Goal: Task Accomplishment & Management: Use online tool/utility

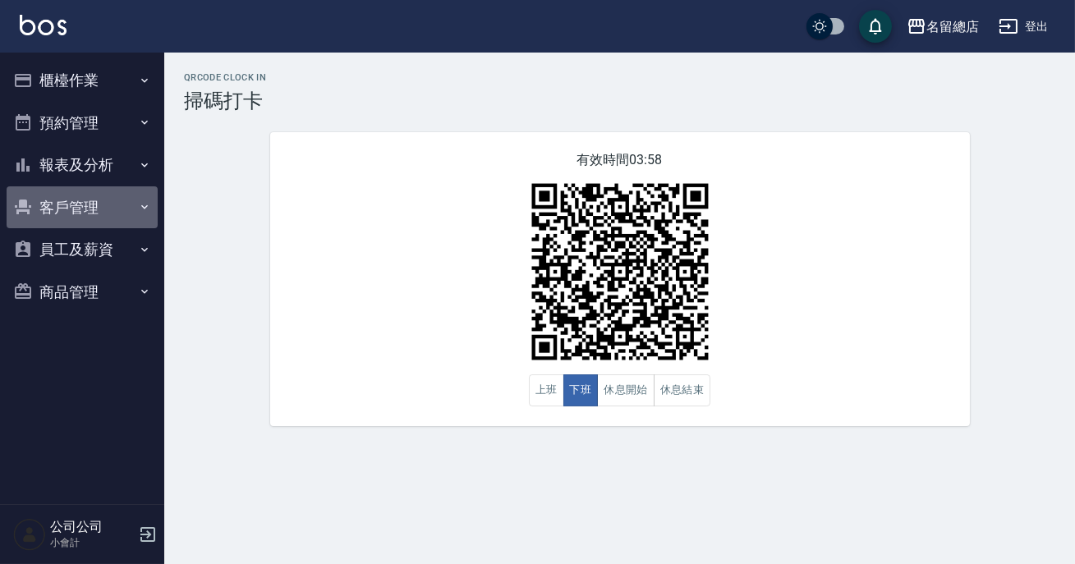
click at [85, 212] on button "客戶管理" at bounding box center [82, 207] width 151 height 43
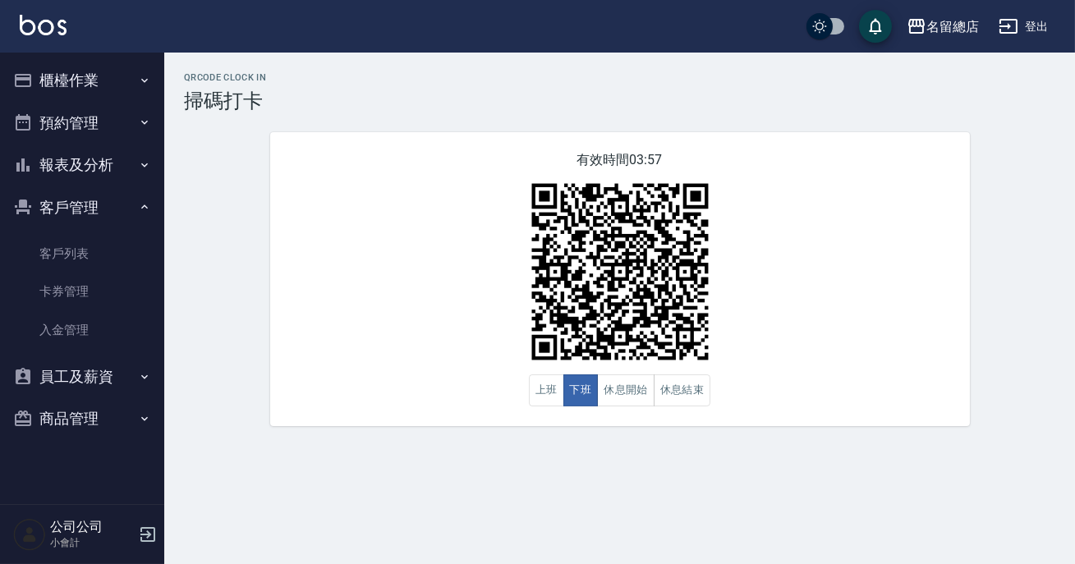
click at [123, 114] on button "預約管理" at bounding box center [82, 123] width 151 height 43
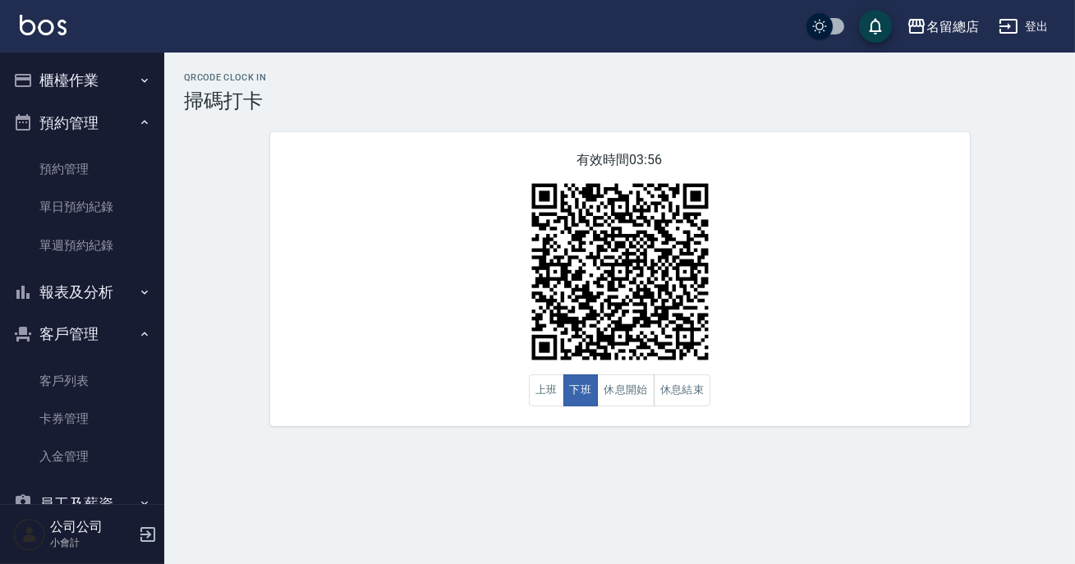
click at [127, 80] on button "櫃檯作業" at bounding box center [82, 80] width 151 height 43
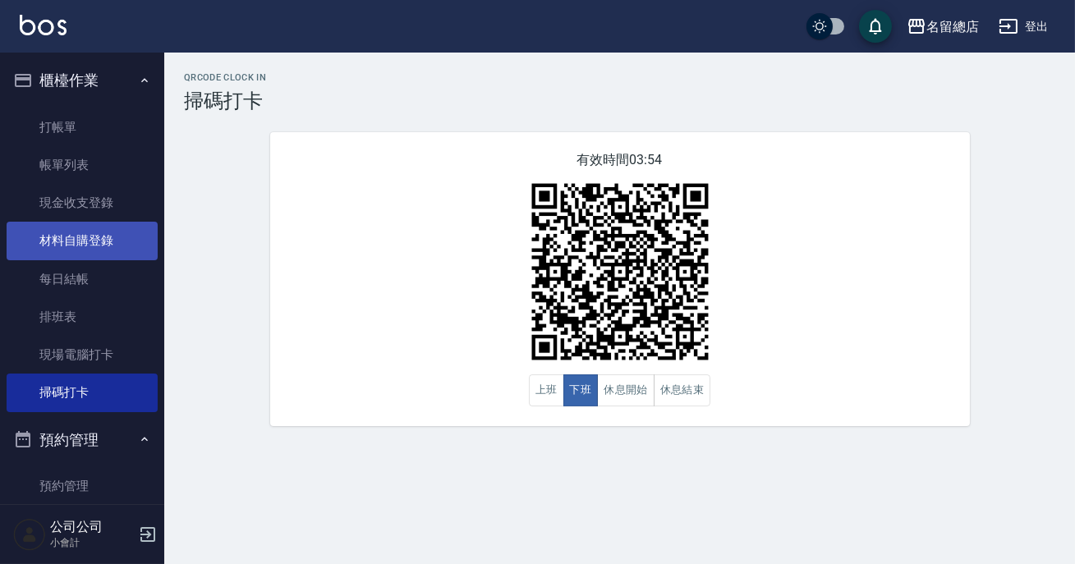
click at [114, 240] on link "材料自購登錄" at bounding box center [82, 241] width 151 height 38
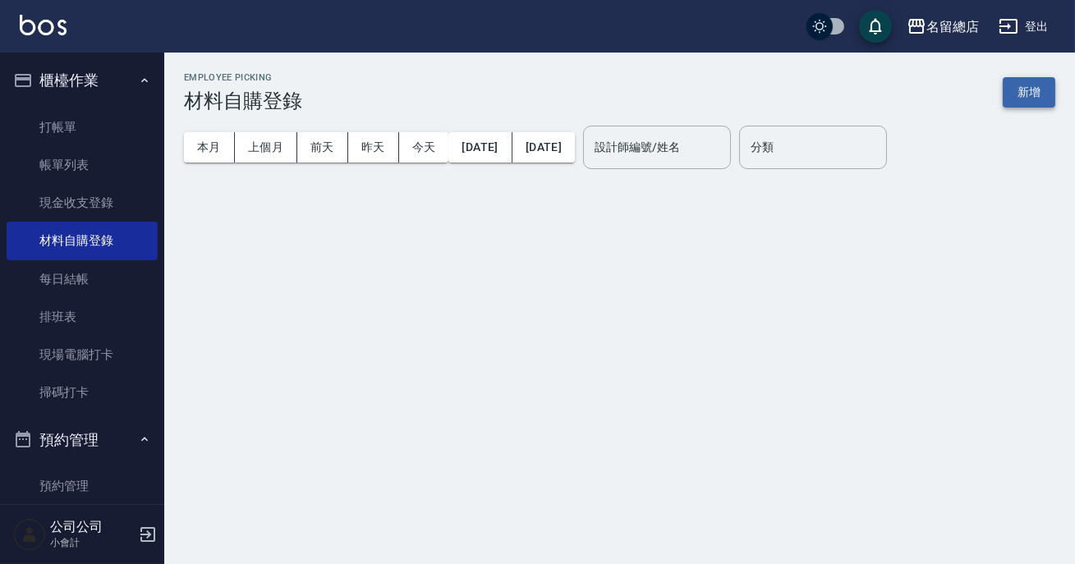
click at [1041, 97] on button "新增" at bounding box center [1029, 92] width 53 height 30
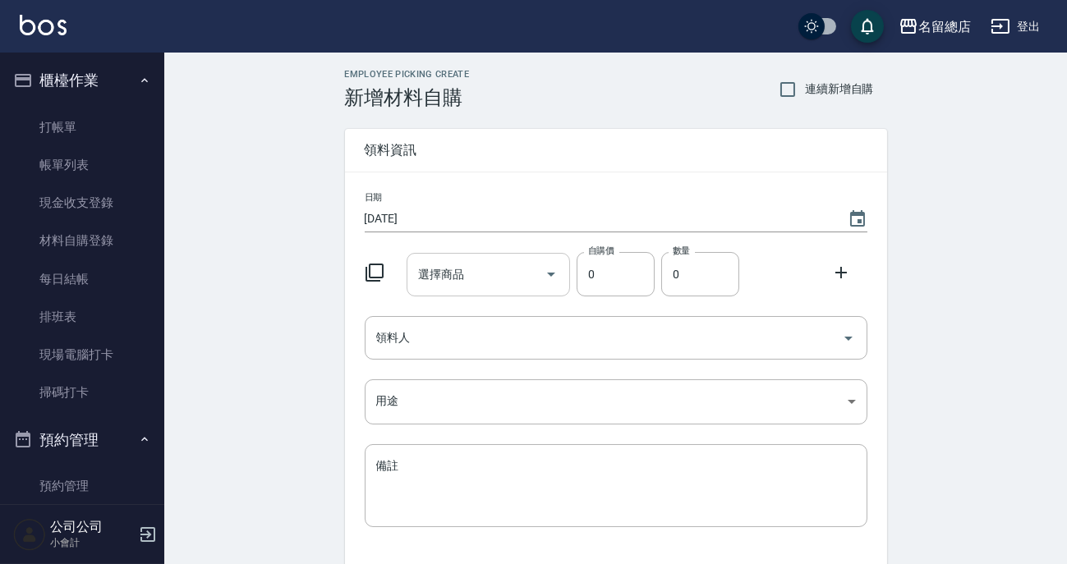
click at [476, 287] on input "選擇商品" at bounding box center [476, 274] width 124 height 29
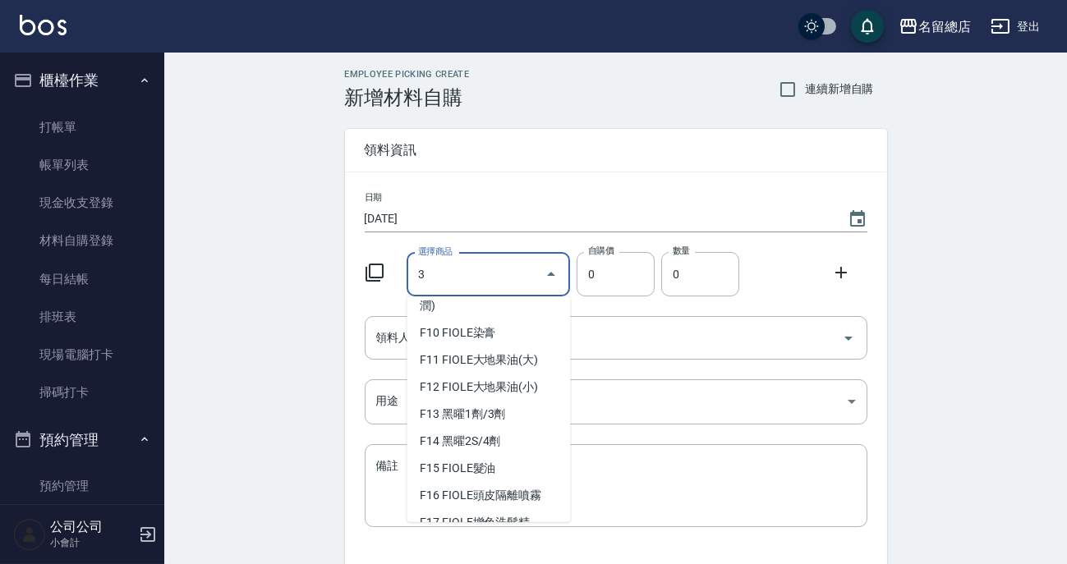
scroll to position [6, 0]
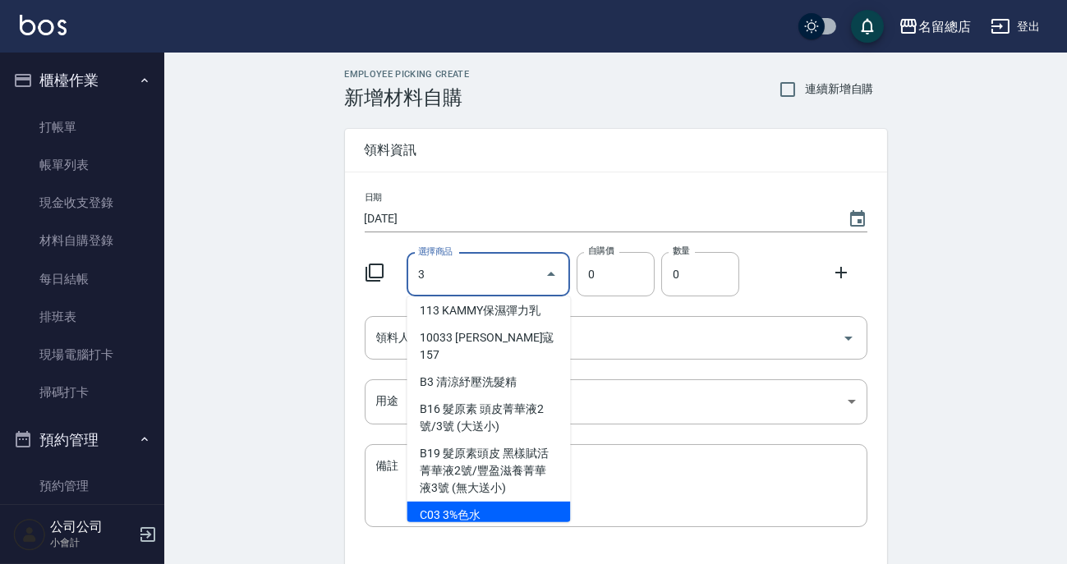
click at [467, 507] on li "C03 3%色水" at bounding box center [488, 515] width 163 height 27
type input "3%色水"
type input "105"
type input "1"
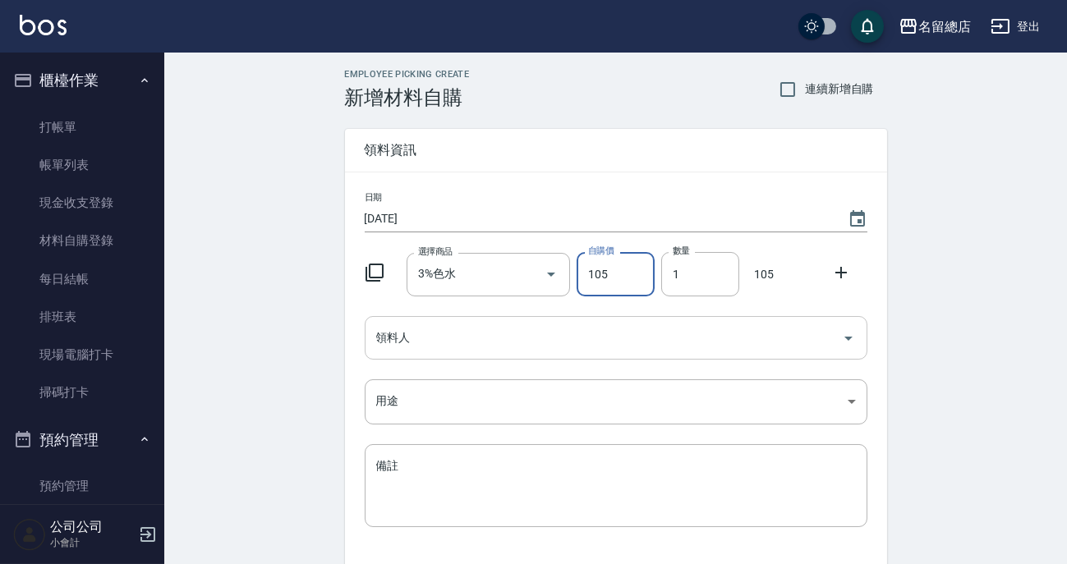
click at [620, 346] on input "領料人" at bounding box center [603, 338] width 463 height 29
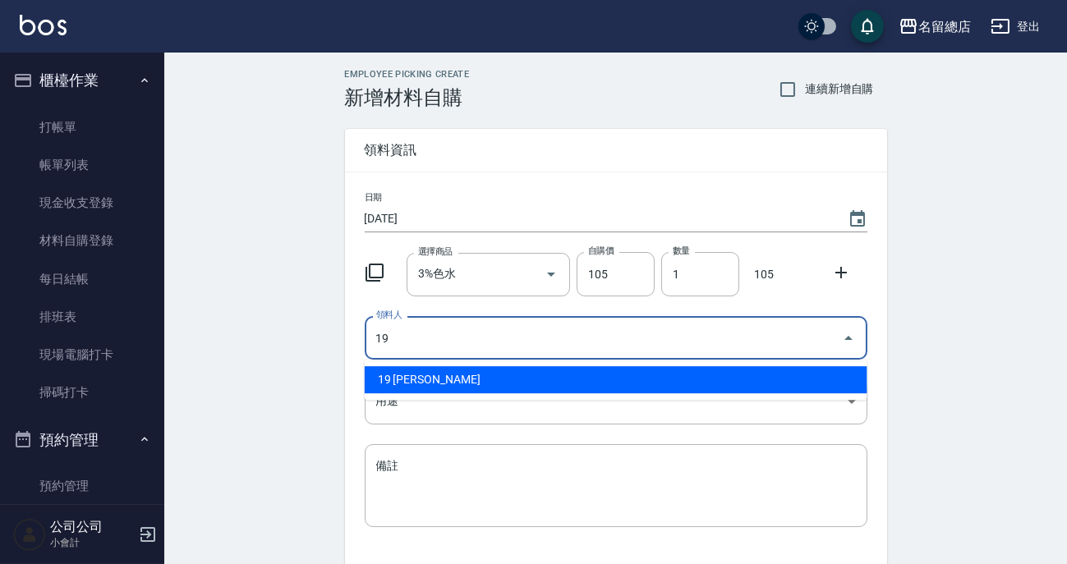
type input "19 [PERSON_NAME]"
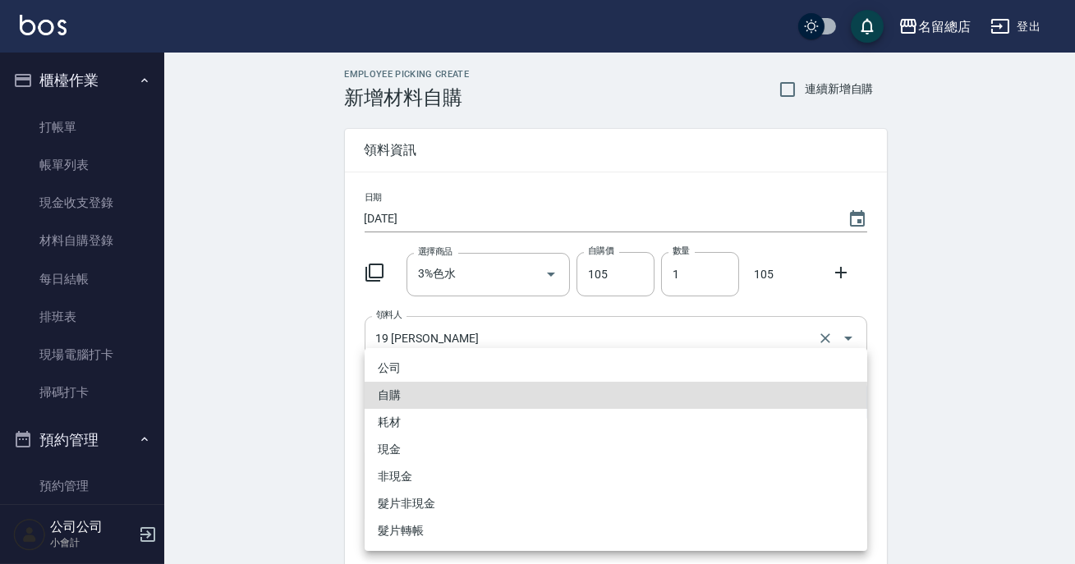
type input "自購"
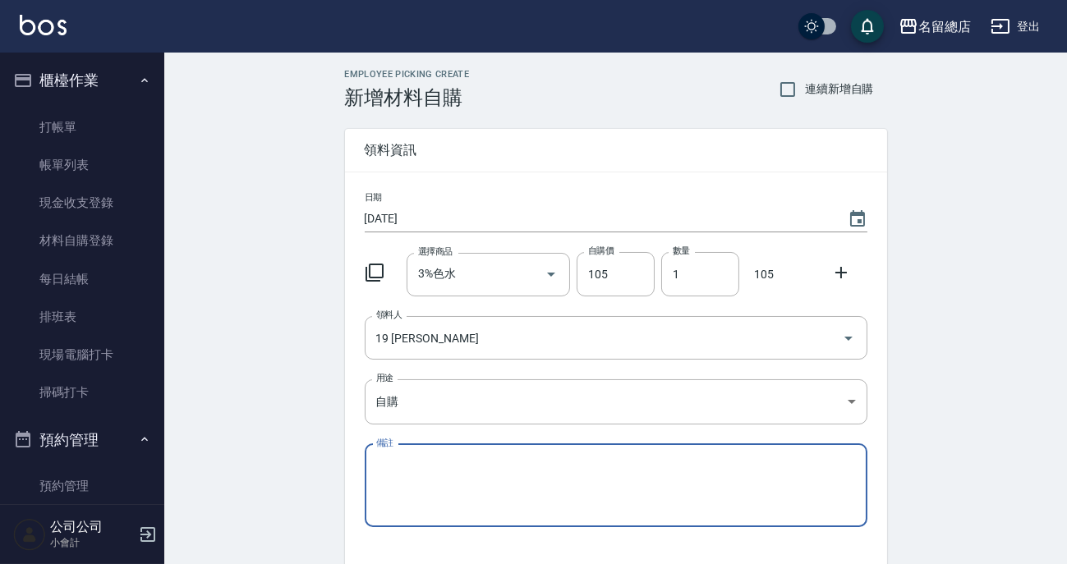
scroll to position [113, 0]
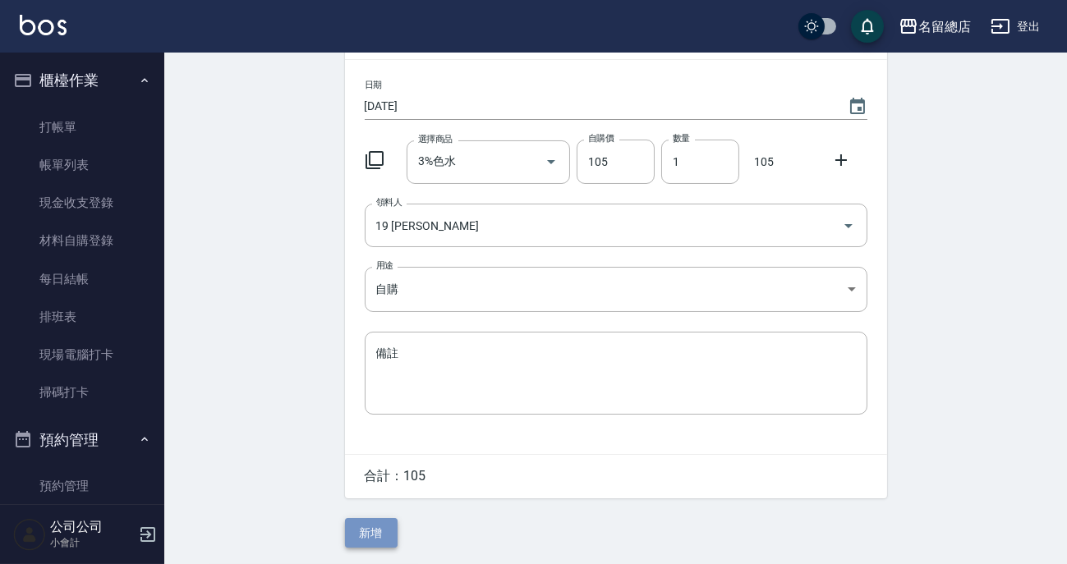
click at [374, 539] on button "新增" at bounding box center [371, 533] width 53 height 30
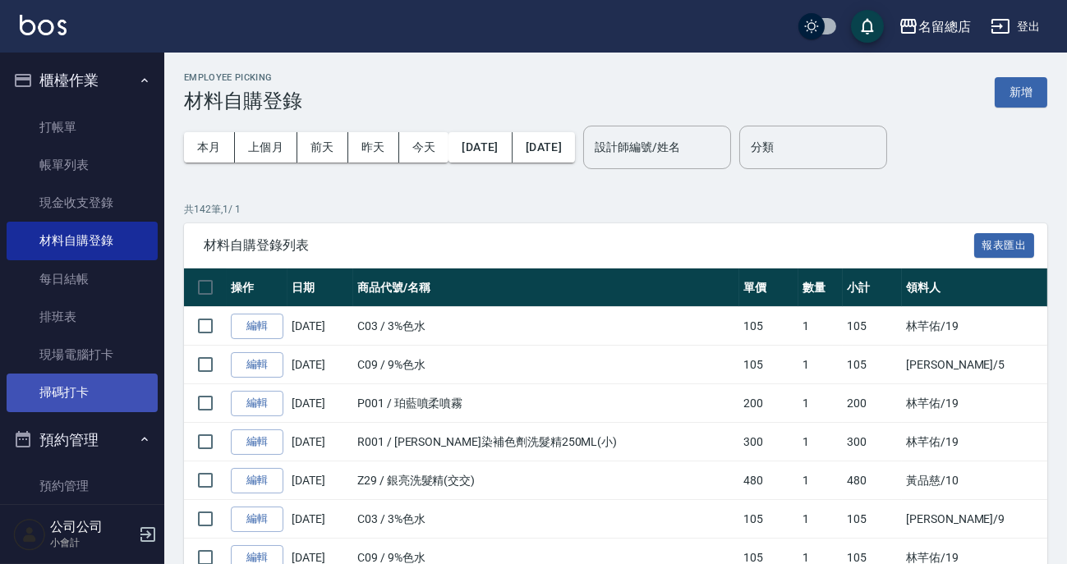
click at [117, 399] on link "掃碼打卡" at bounding box center [82, 393] width 151 height 38
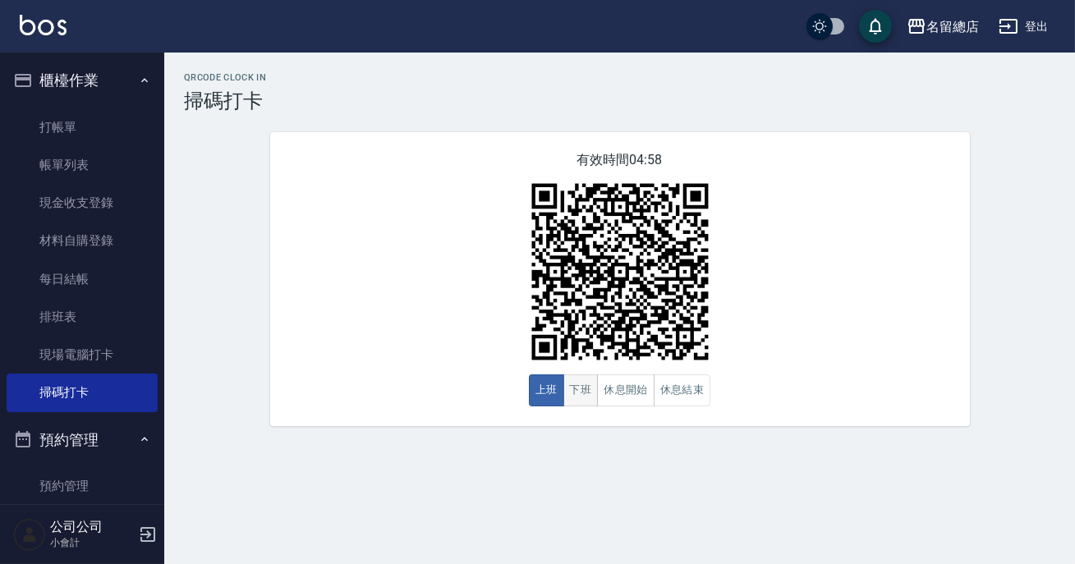
click at [580, 393] on button "下班" at bounding box center [580, 391] width 35 height 32
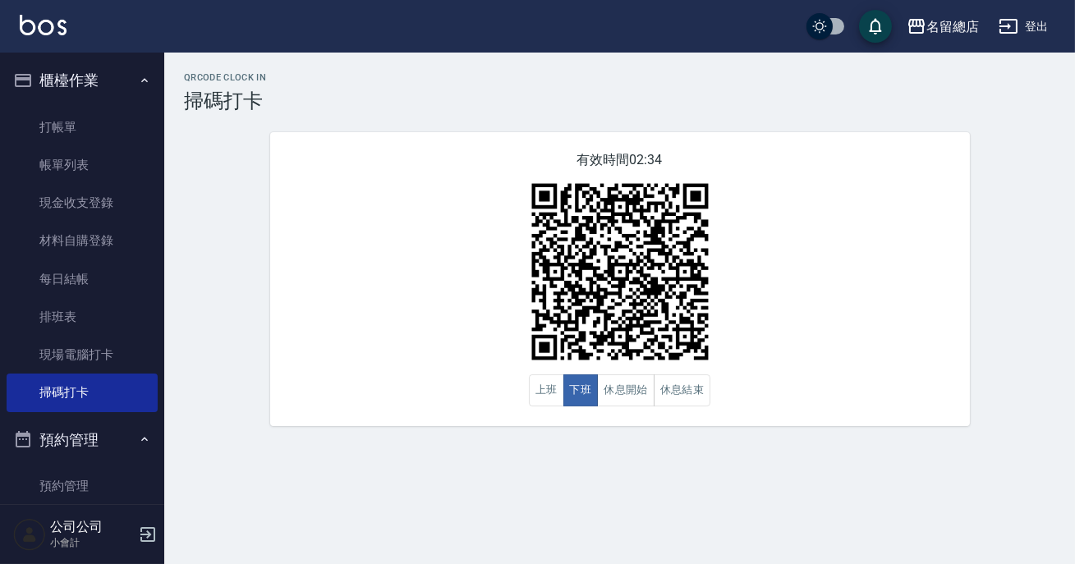
drag, startPoint x: 756, startPoint y: 356, endPoint x: 172, endPoint y: 283, distance: 588.4
click at [755, 355] on div "有效時間 02:34 上班 下班 休息開始 休息結束" at bounding box center [620, 279] width 700 height 294
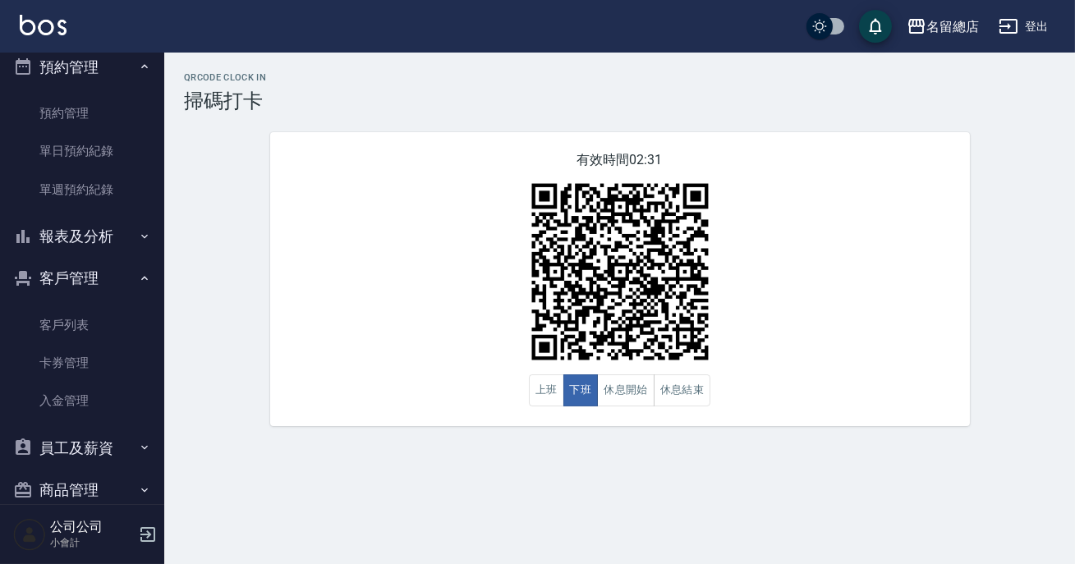
scroll to position [398, 0]
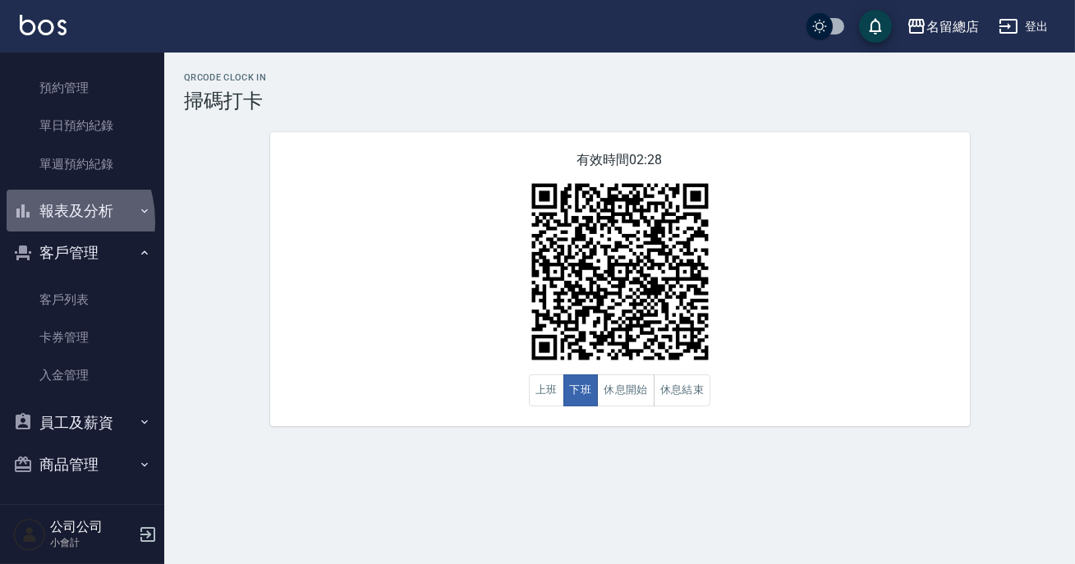
click at [39, 221] on button "報表及分析" at bounding box center [82, 211] width 151 height 43
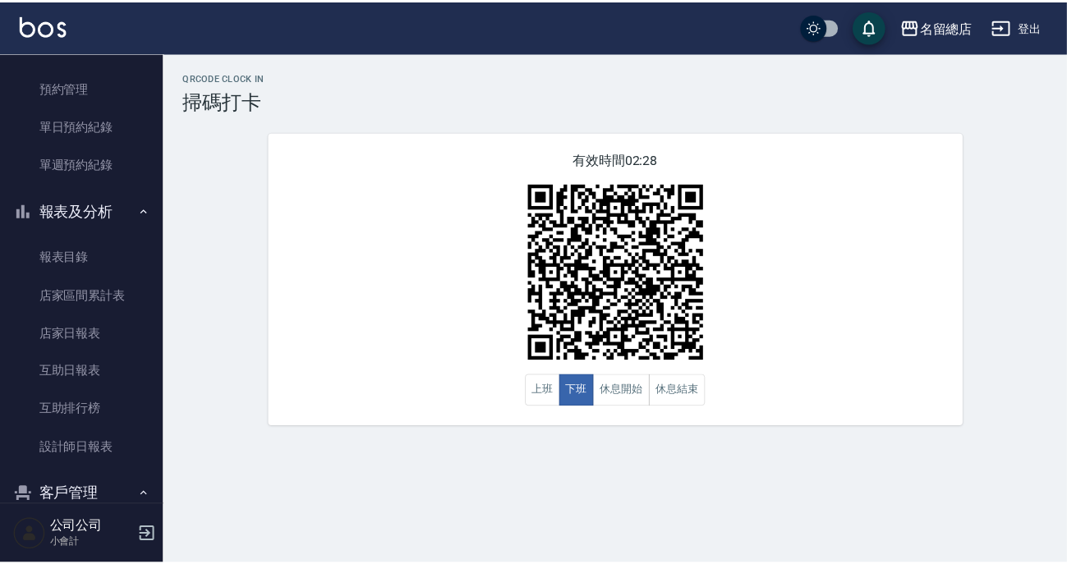
scroll to position [548, 0]
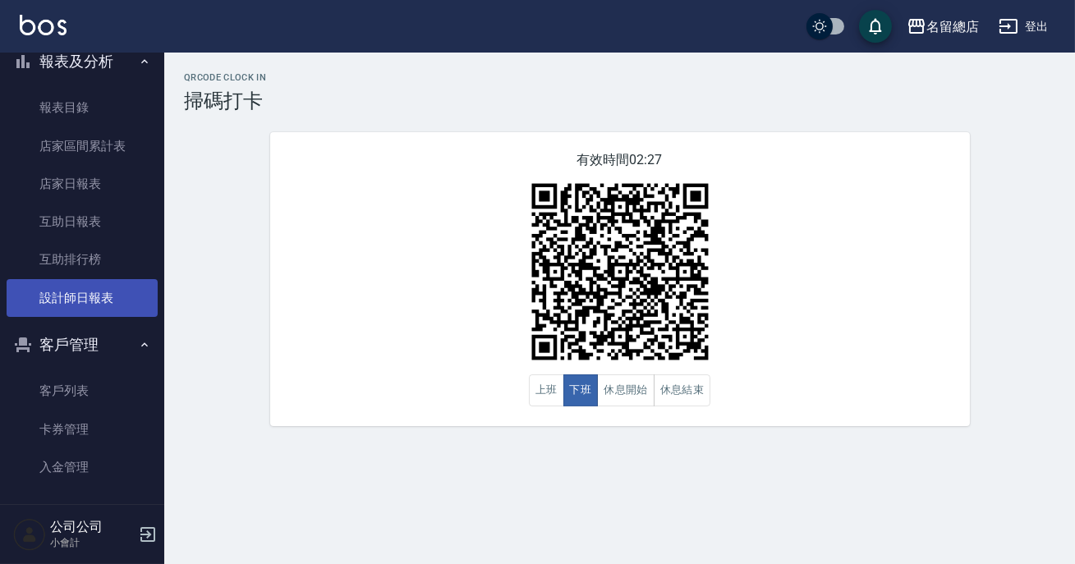
click at [109, 283] on link "設計師日報表" at bounding box center [82, 298] width 151 height 38
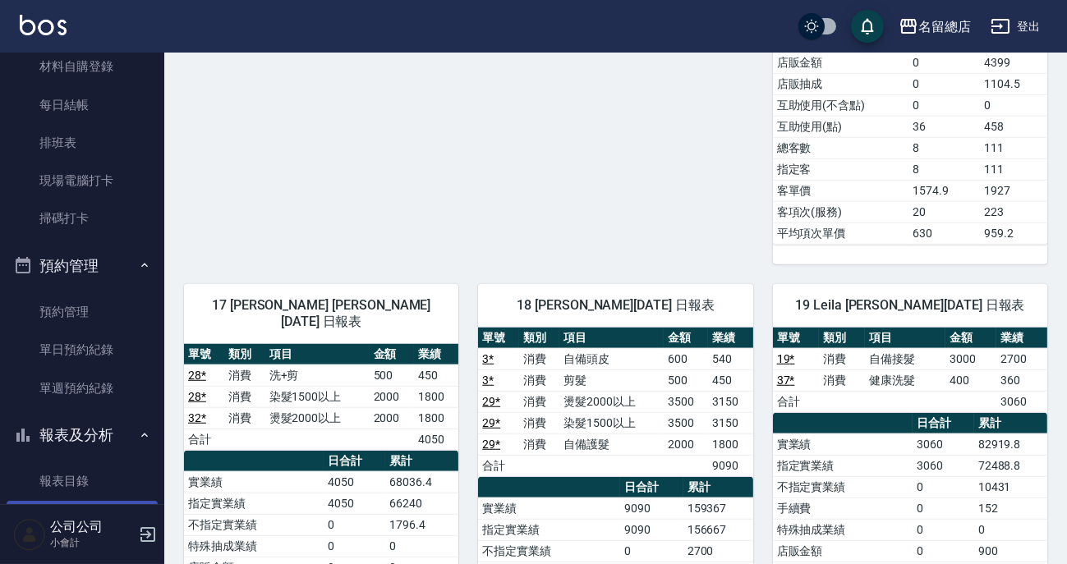
scroll to position [99, 0]
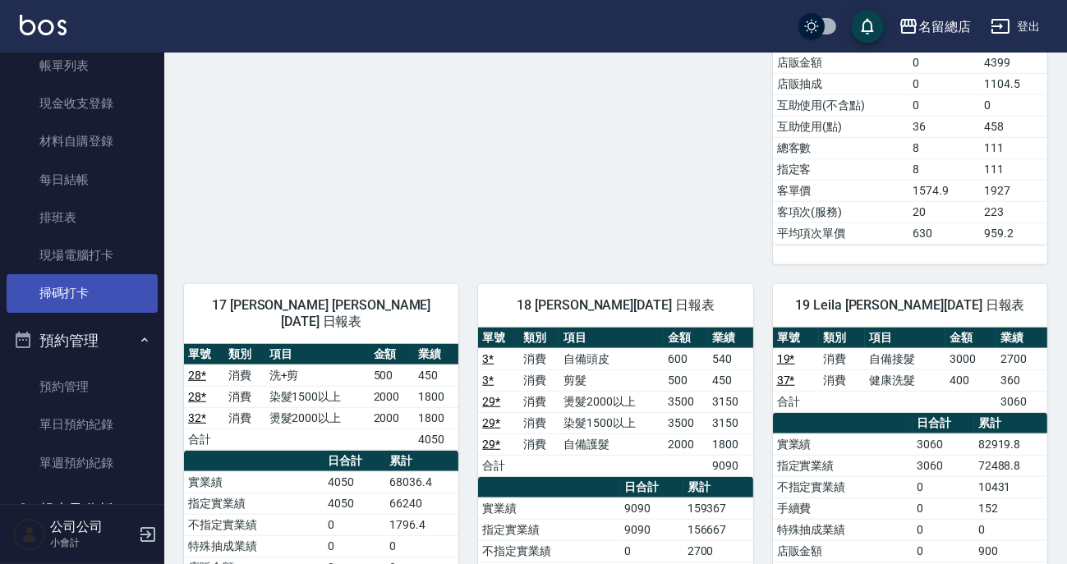
click at [51, 304] on link "掃碼打卡" at bounding box center [82, 293] width 151 height 38
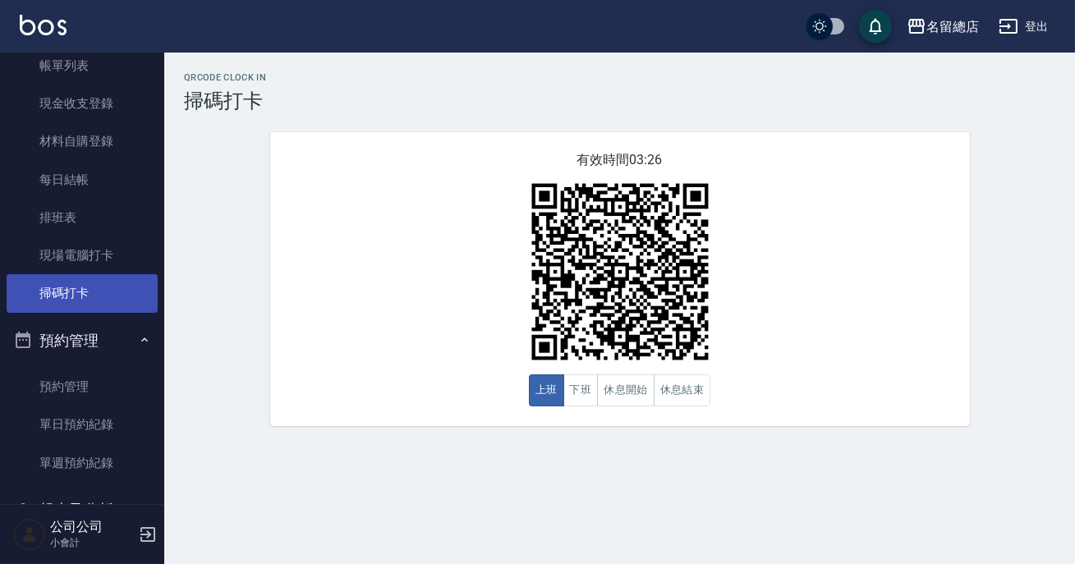
click at [51, 304] on link "掃碼打卡" at bounding box center [82, 293] width 151 height 38
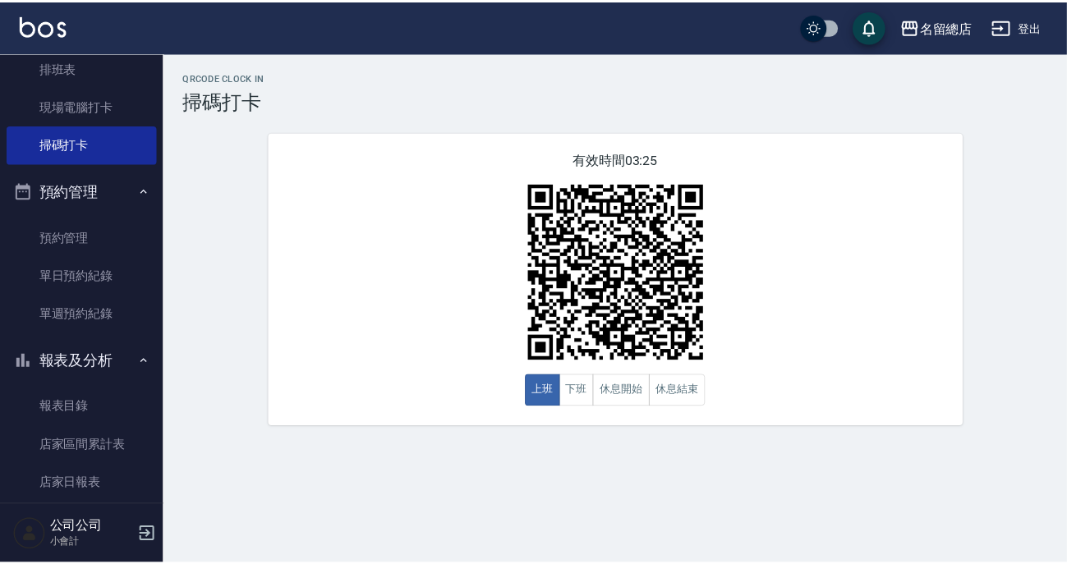
scroll to position [398, 0]
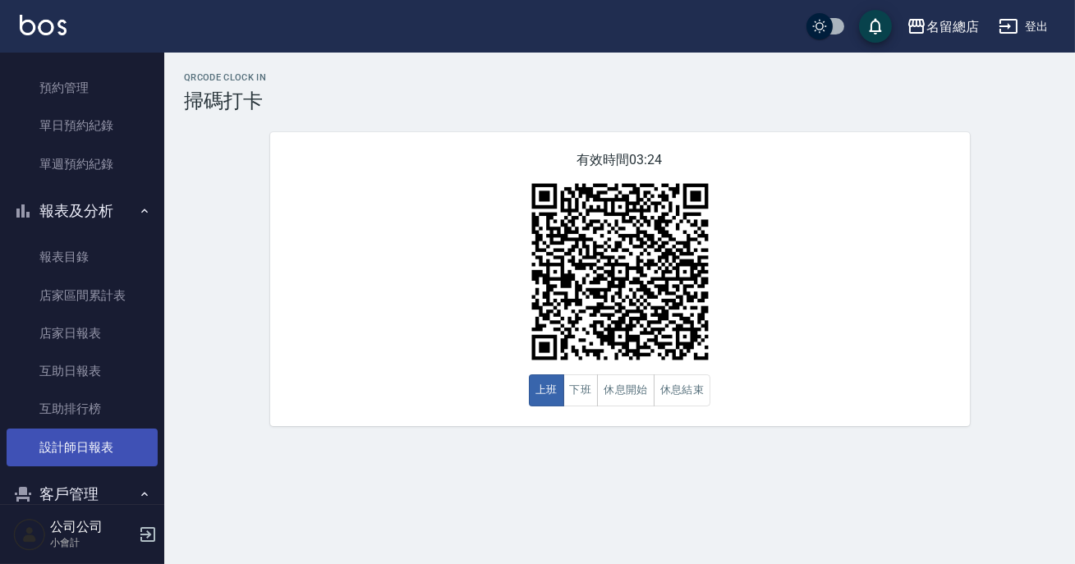
click at [70, 444] on link "設計師日報表" at bounding box center [82, 448] width 151 height 38
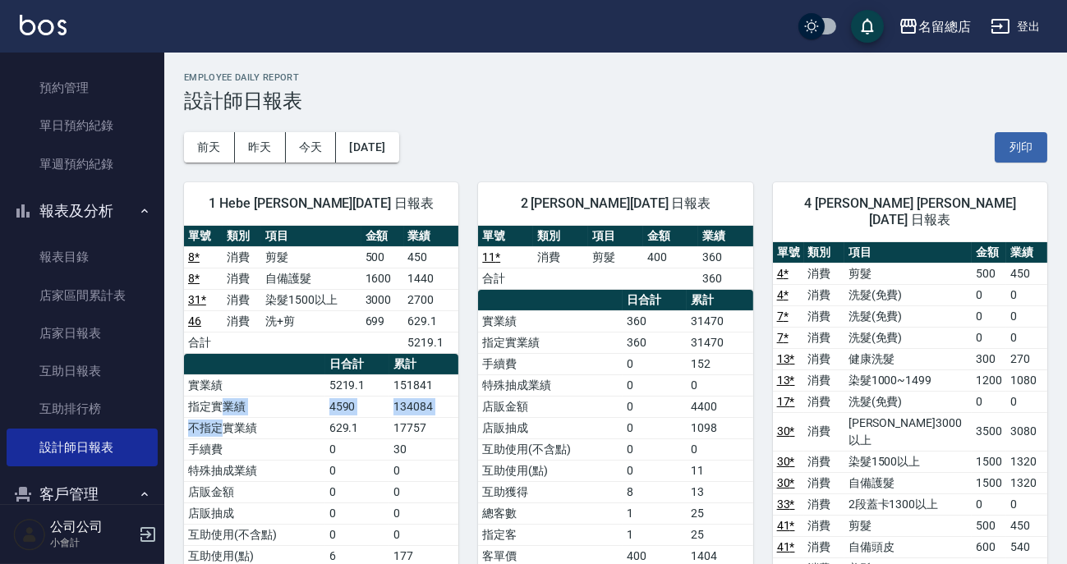
click at [253, 396] on td "指定實業績" at bounding box center [254, 406] width 141 height 21
click at [385, 354] on th "日合計" at bounding box center [357, 364] width 64 height 21
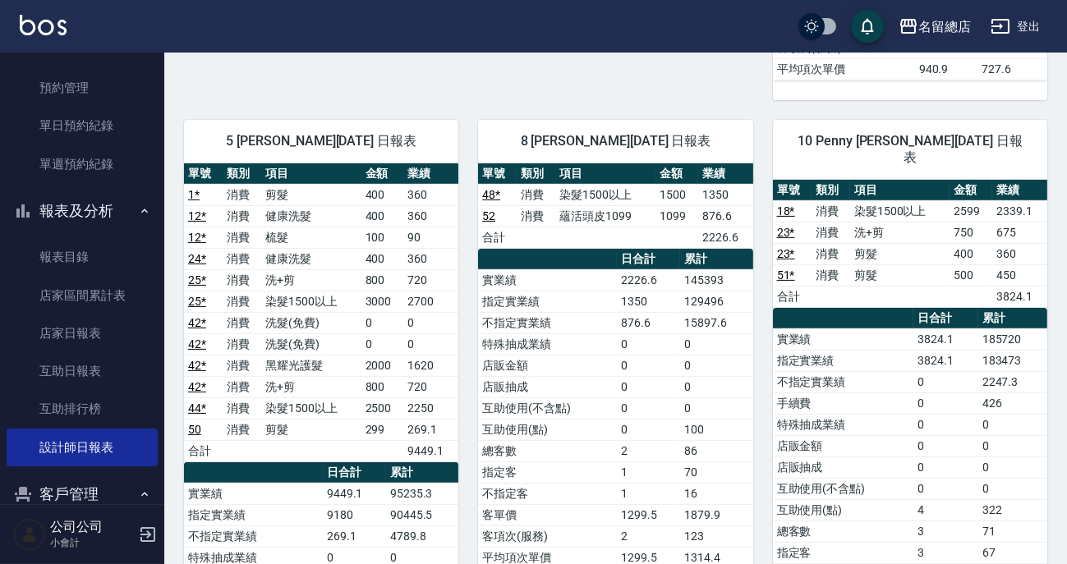
scroll to position [1045, 0]
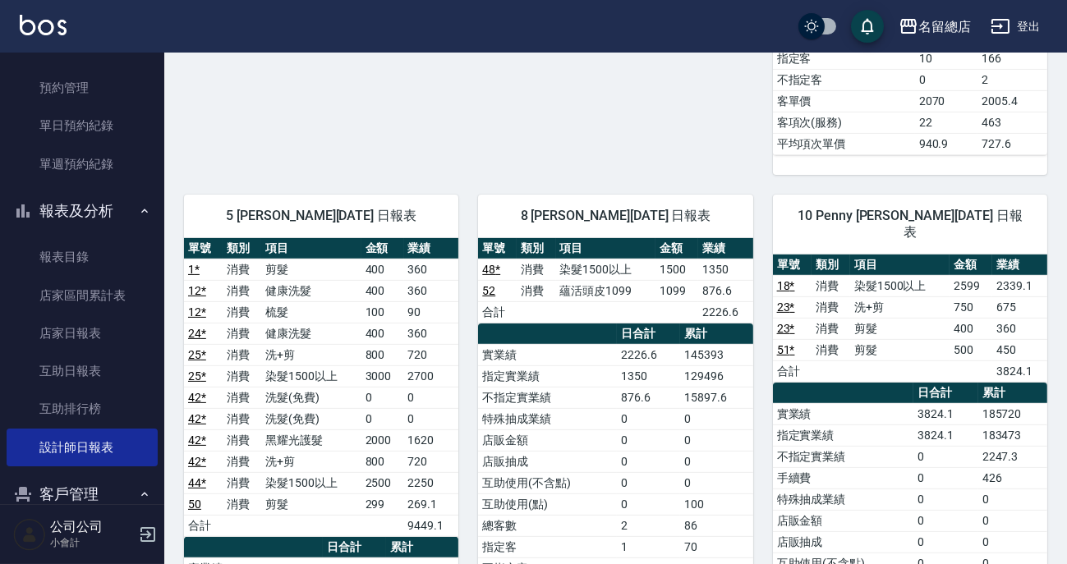
click at [673, 536] on td "1" at bounding box center [648, 546] width 63 height 21
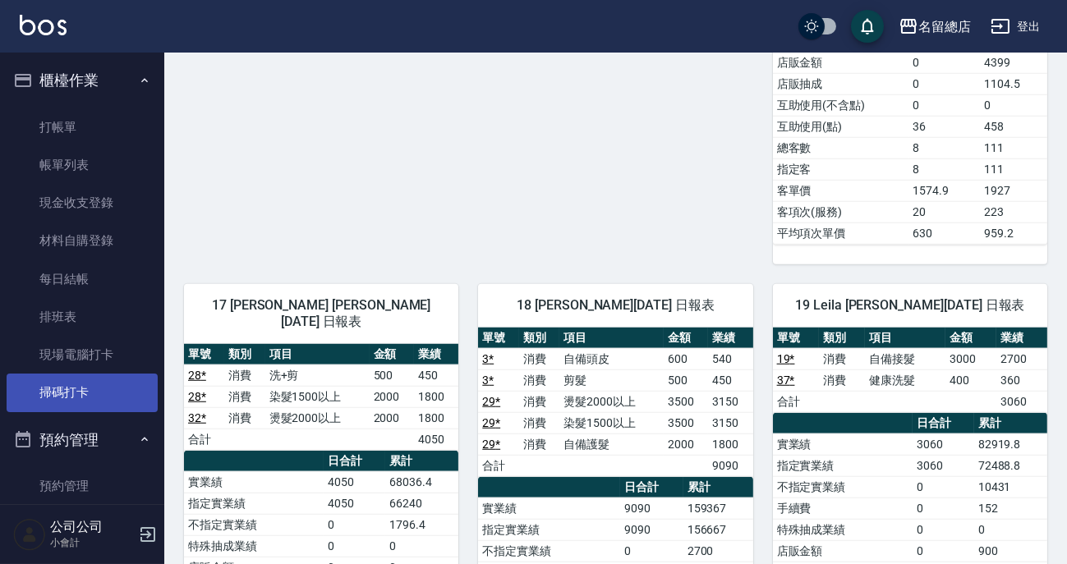
scroll to position [2240, 0]
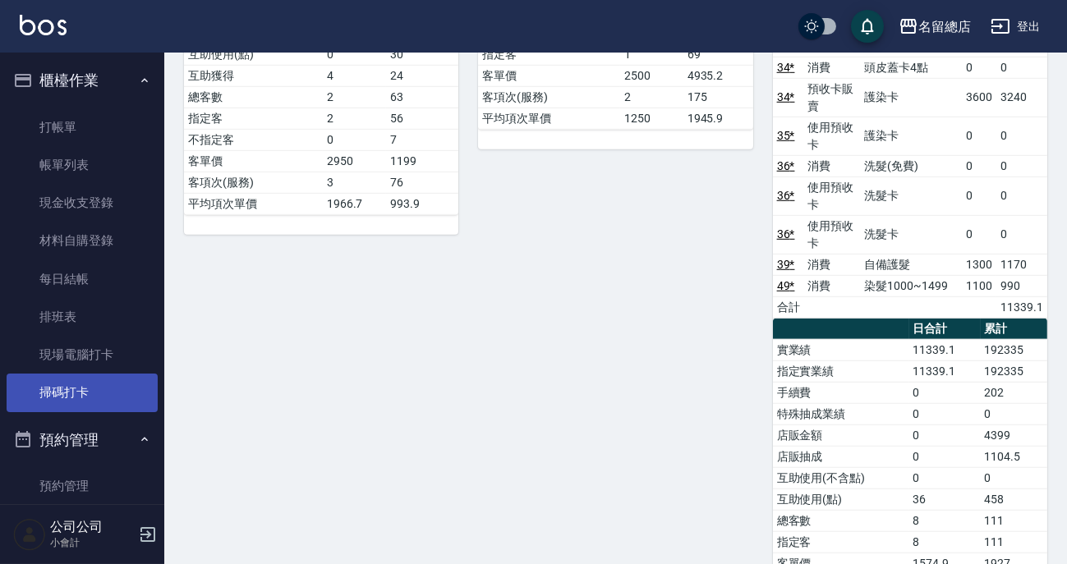
click at [44, 401] on link "掃碼打卡" at bounding box center [82, 393] width 151 height 38
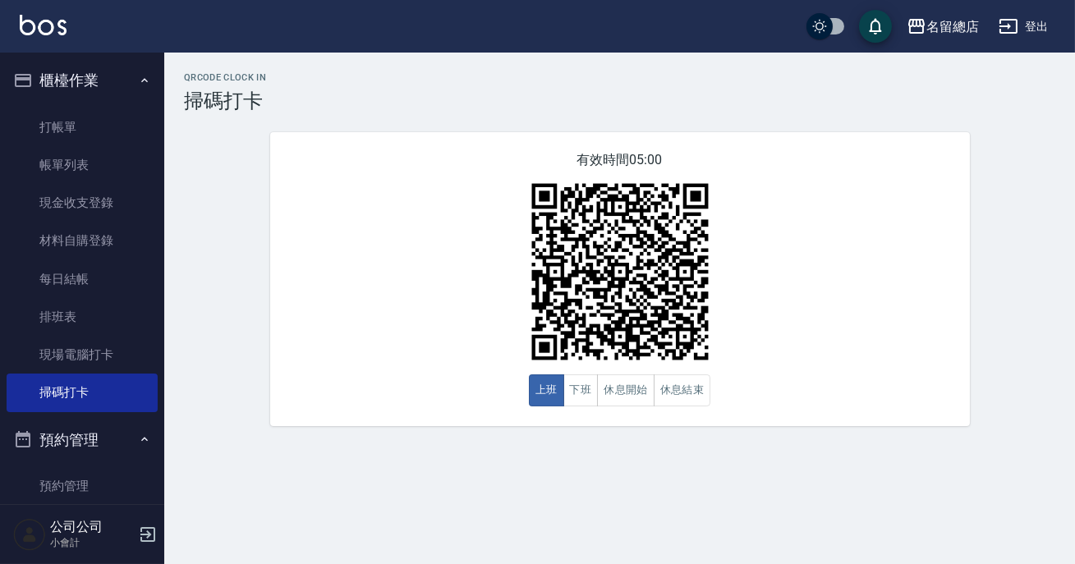
click at [438, 290] on div "有效時間 05:00 上班 下班 休息開始 休息結束" at bounding box center [620, 279] width 700 height 294
